Goal: Task Accomplishment & Management: Use online tool/utility

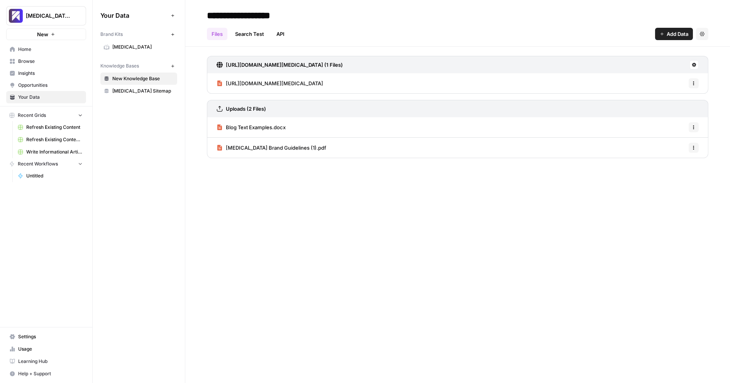
click at [139, 161] on div "Your Data Add Data Brand Kits New [MEDICAL_DATA] Knowledge Bases New New Knowle…" at bounding box center [139, 191] width 92 height 383
click at [48, 152] on span "Write Informational Article" at bounding box center [54, 152] width 56 height 7
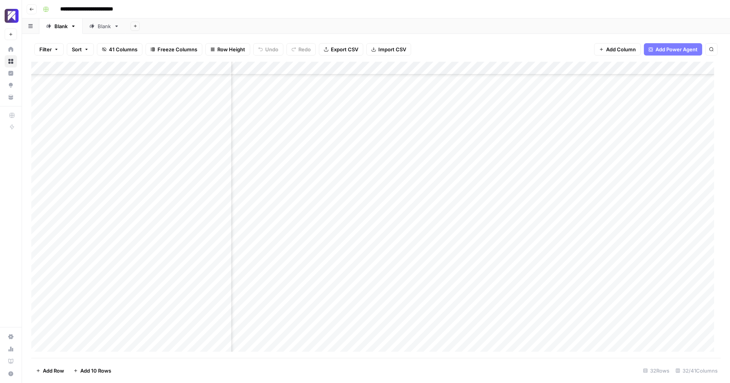
scroll to position [155, 0]
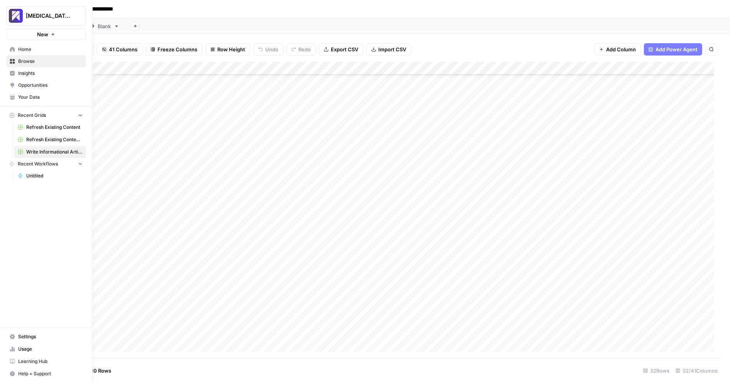
click at [26, 351] on span "Usage" at bounding box center [50, 349] width 64 height 7
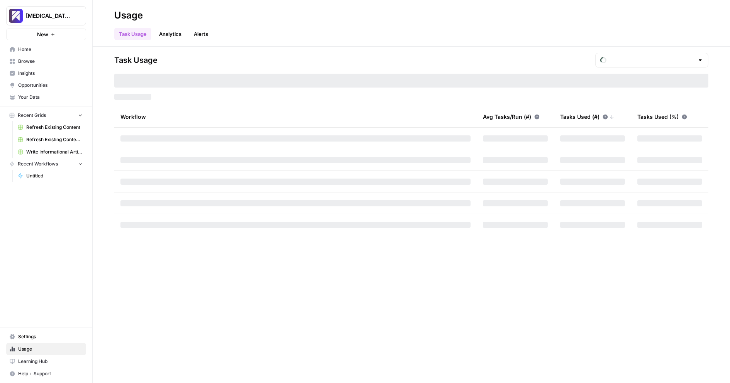
type input "September Included Tasks"
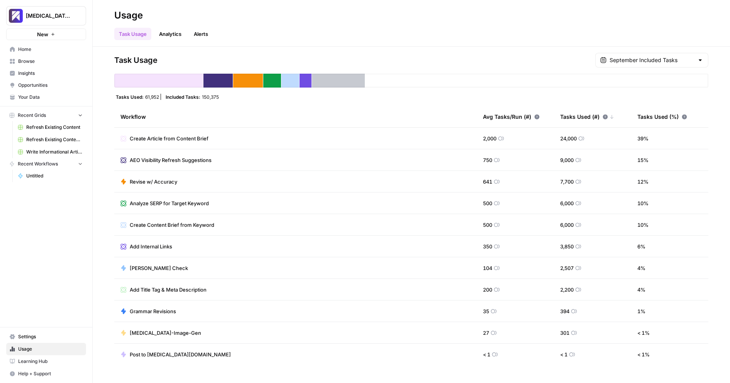
click at [432, 55] on div "Task Usage September Included Tasks" at bounding box center [411, 60] width 594 height 15
